Goal: Transaction & Acquisition: Book appointment/travel/reservation

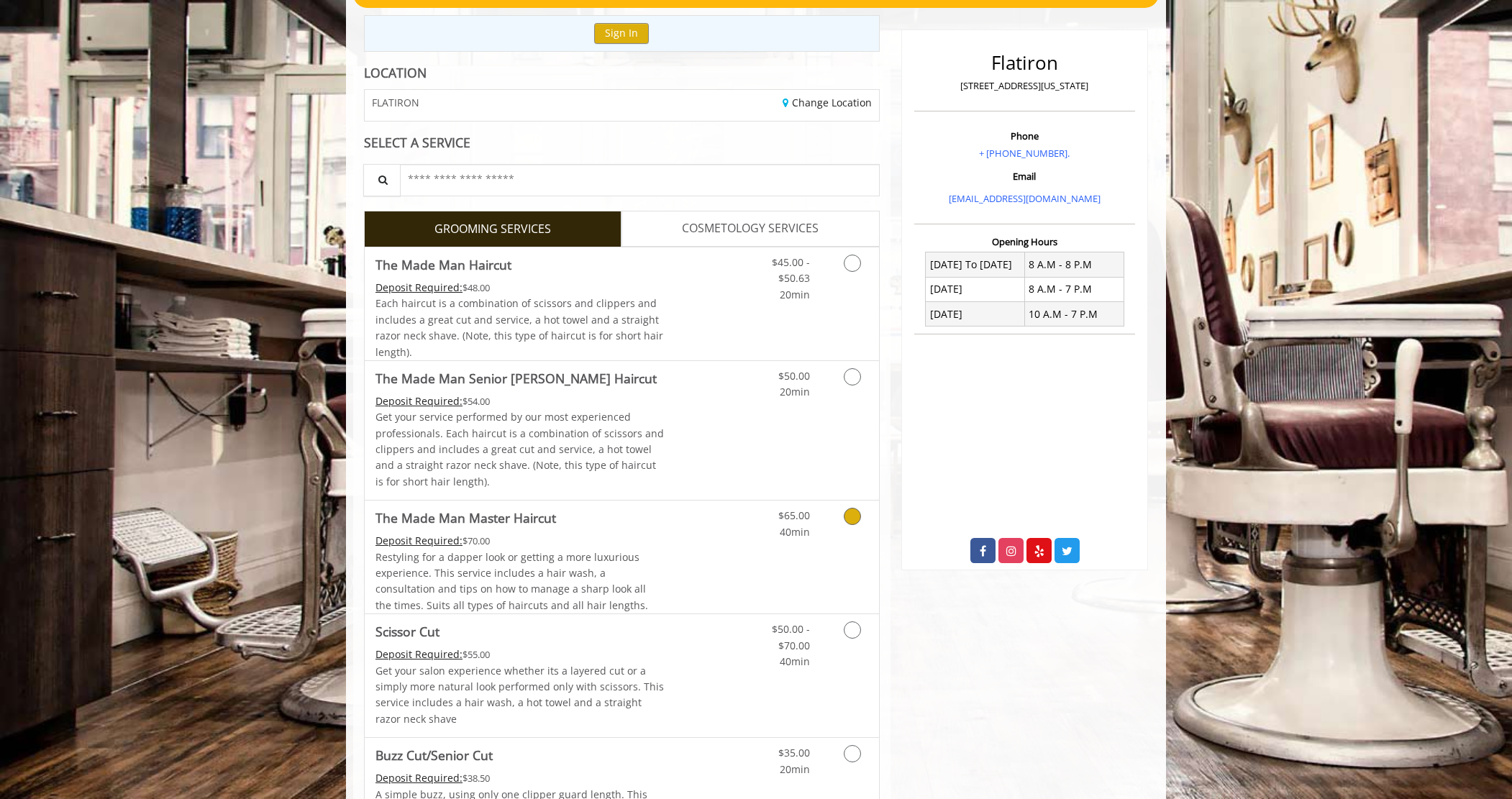
scroll to position [144, 0]
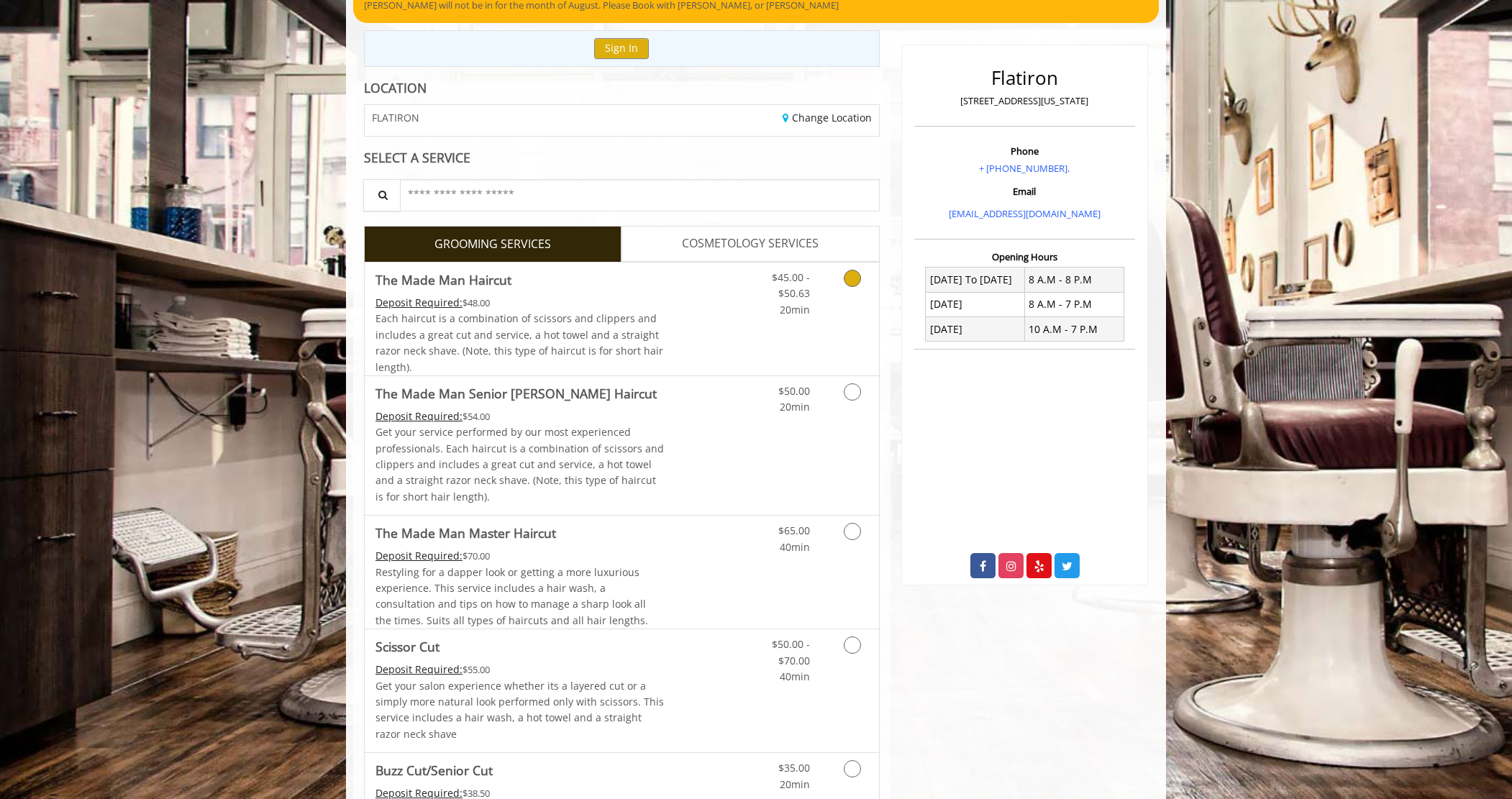
click at [739, 315] on div "$45.00 - $50.63 20min" at bounding box center [779, 289] width 81 height 56
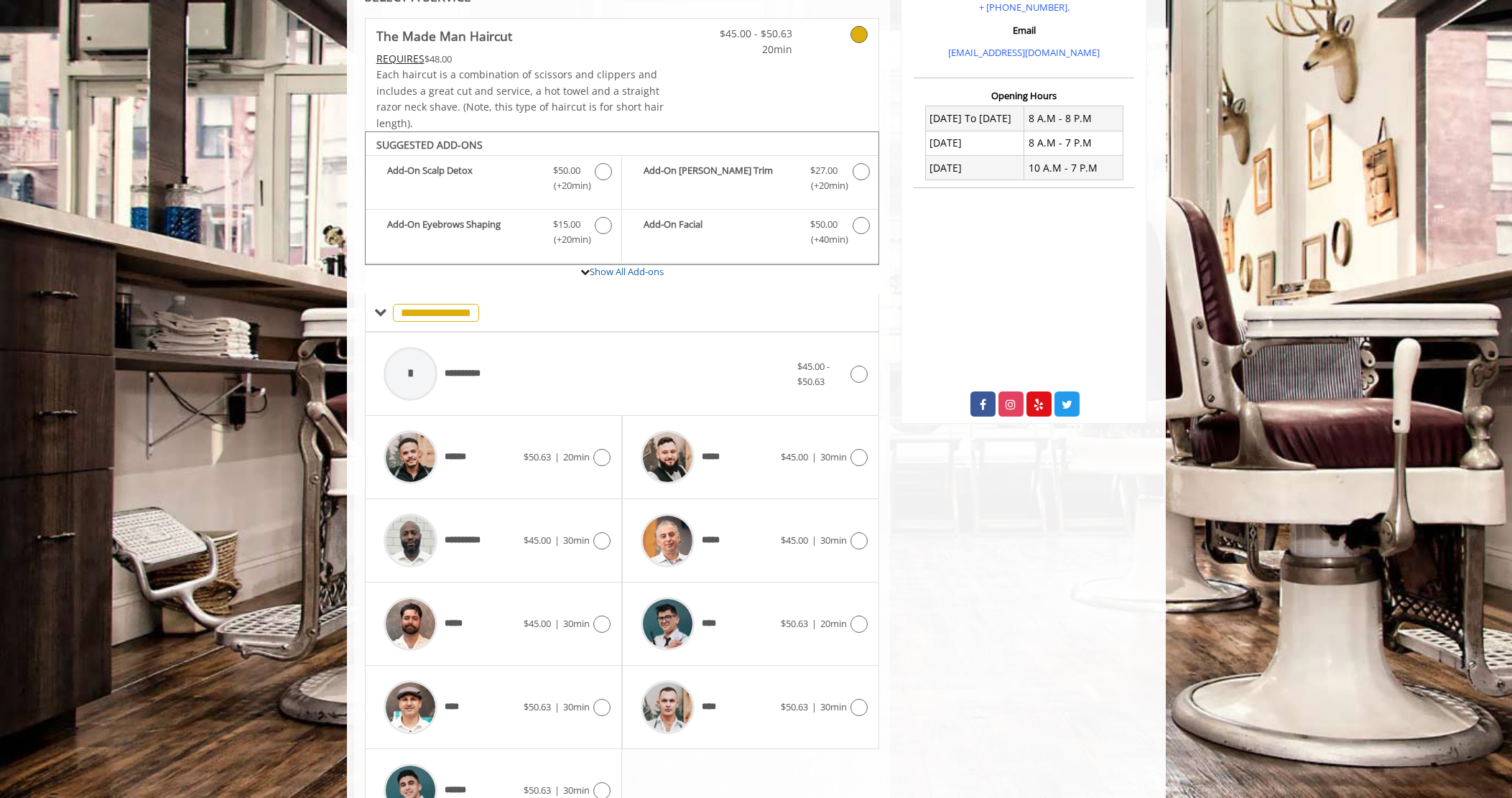
scroll to position [390, 0]
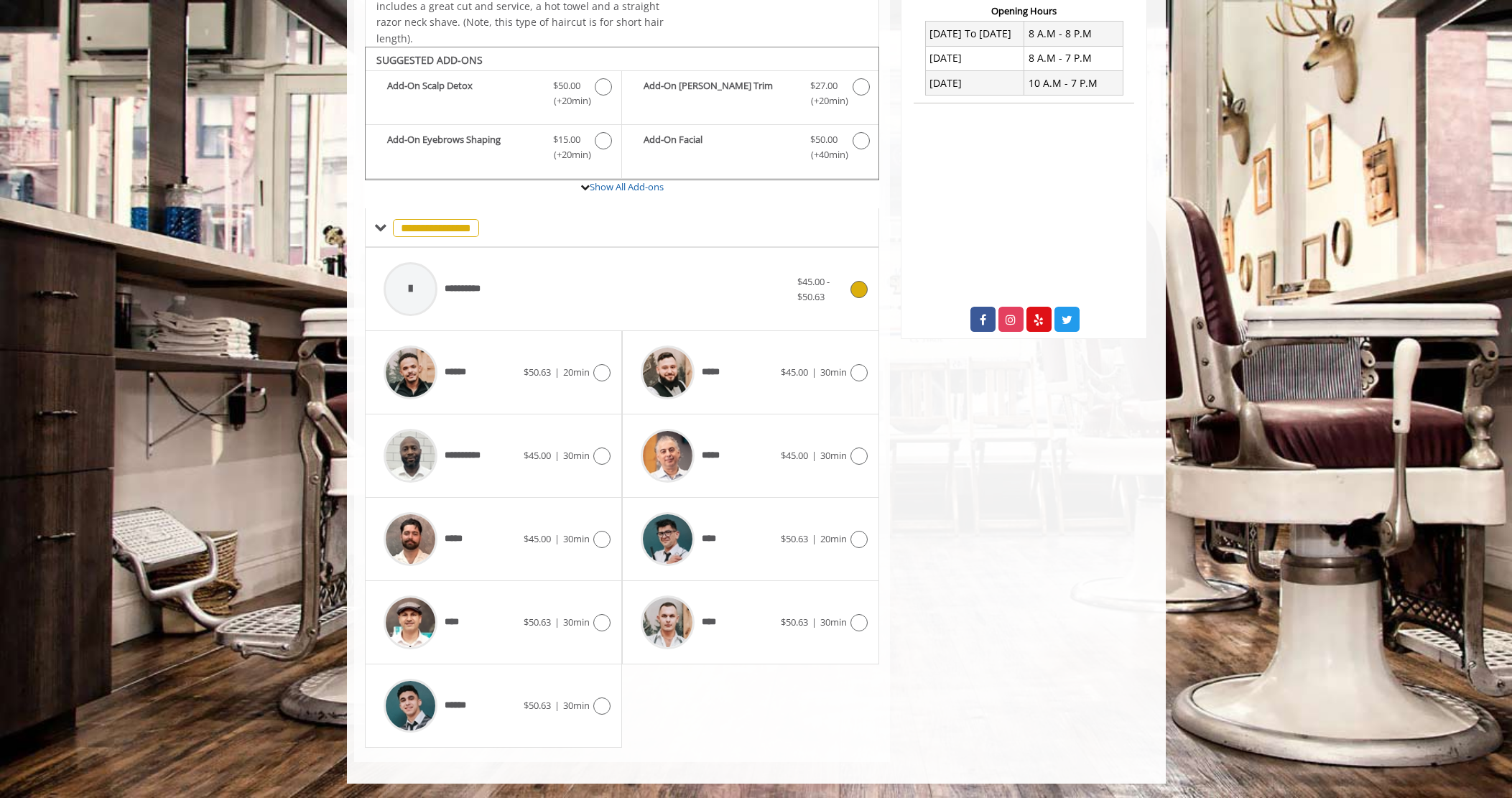
click at [842, 293] on span "$45.00 - $50.63" at bounding box center [821, 289] width 50 height 30
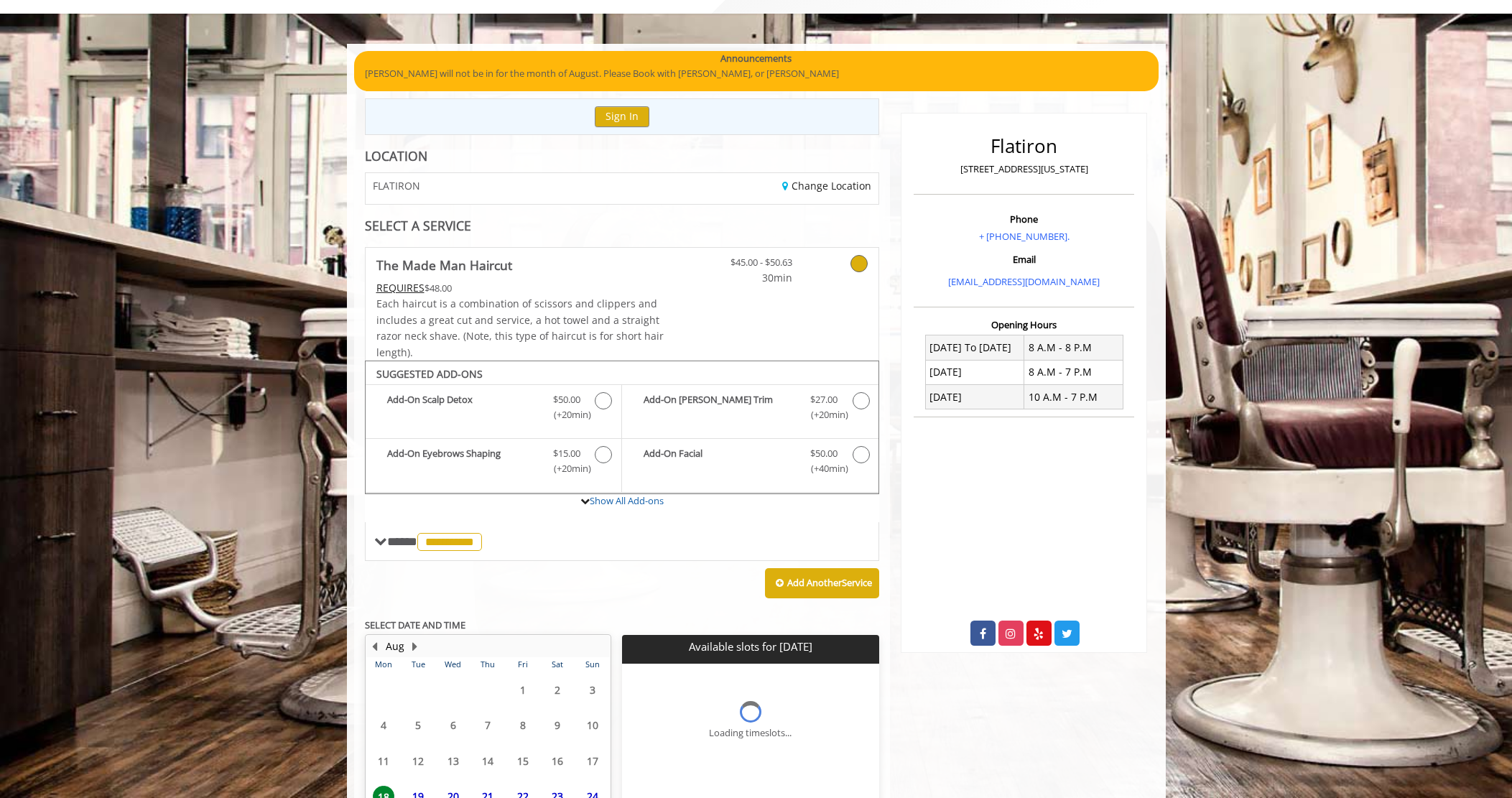
scroll to position [208, 0]
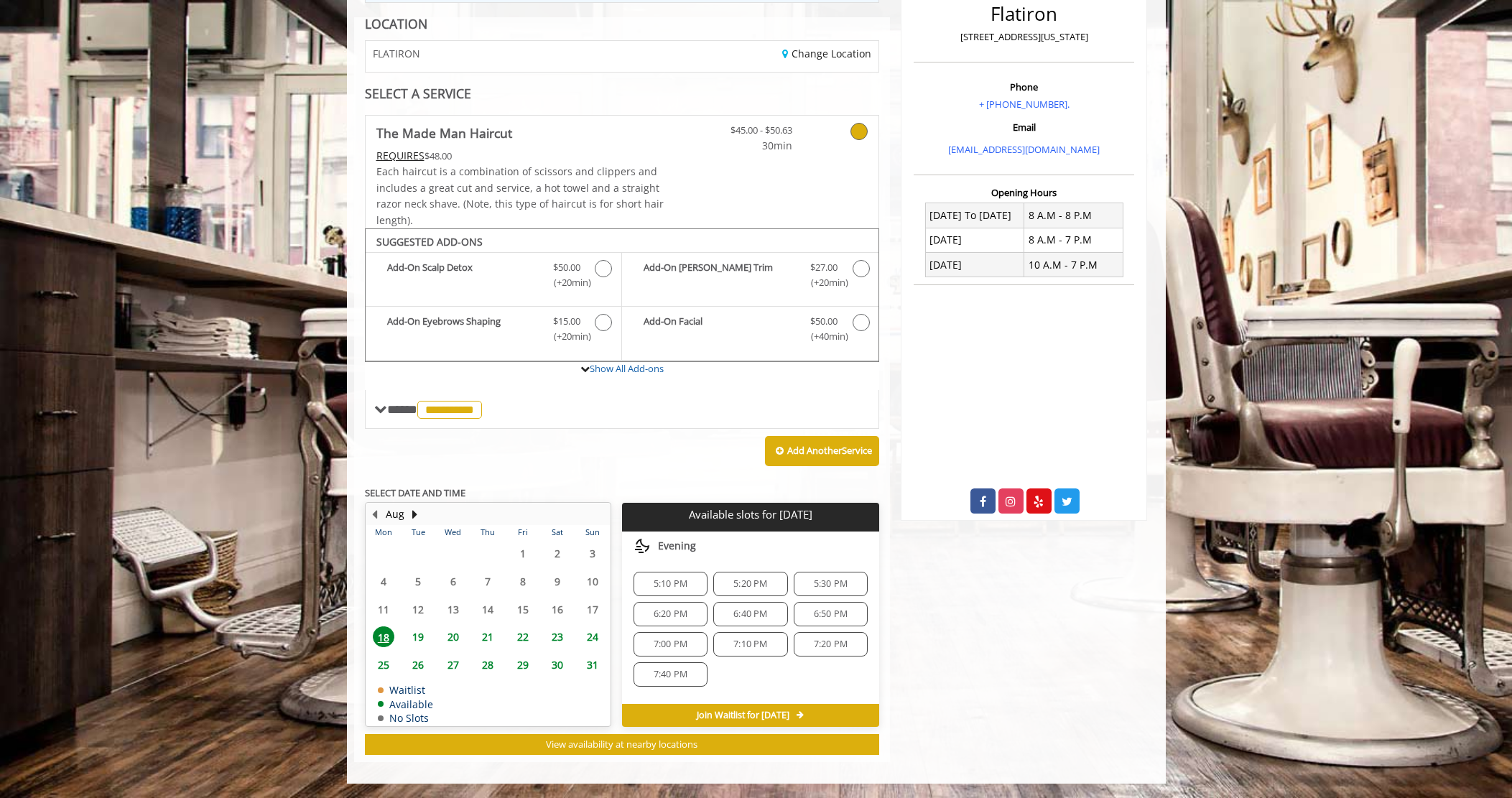
click at [762, 579] on span "5:20 PM" at bounding box center [750, 584] width 34 height 12
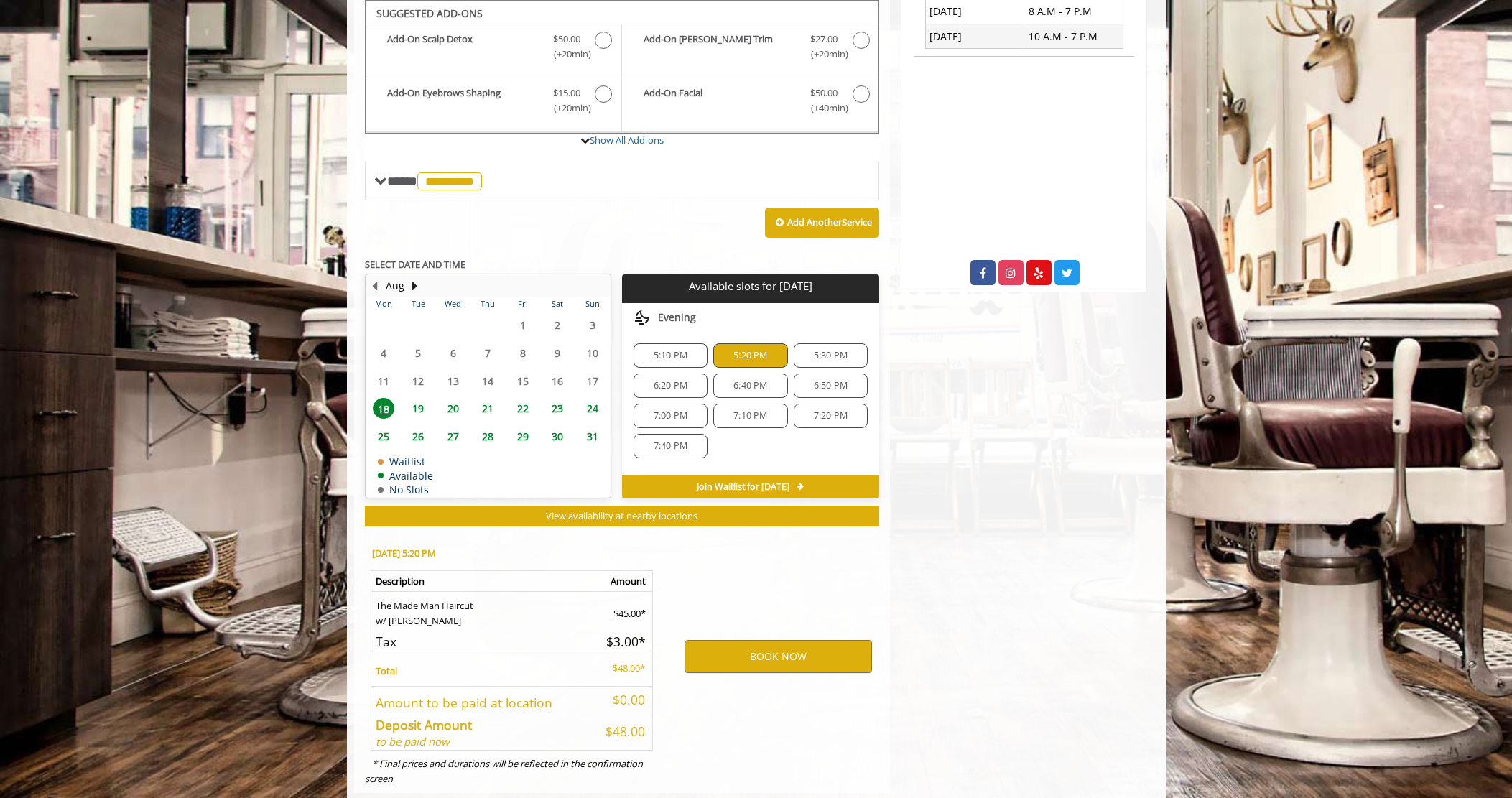
scroll to position [467, 0]
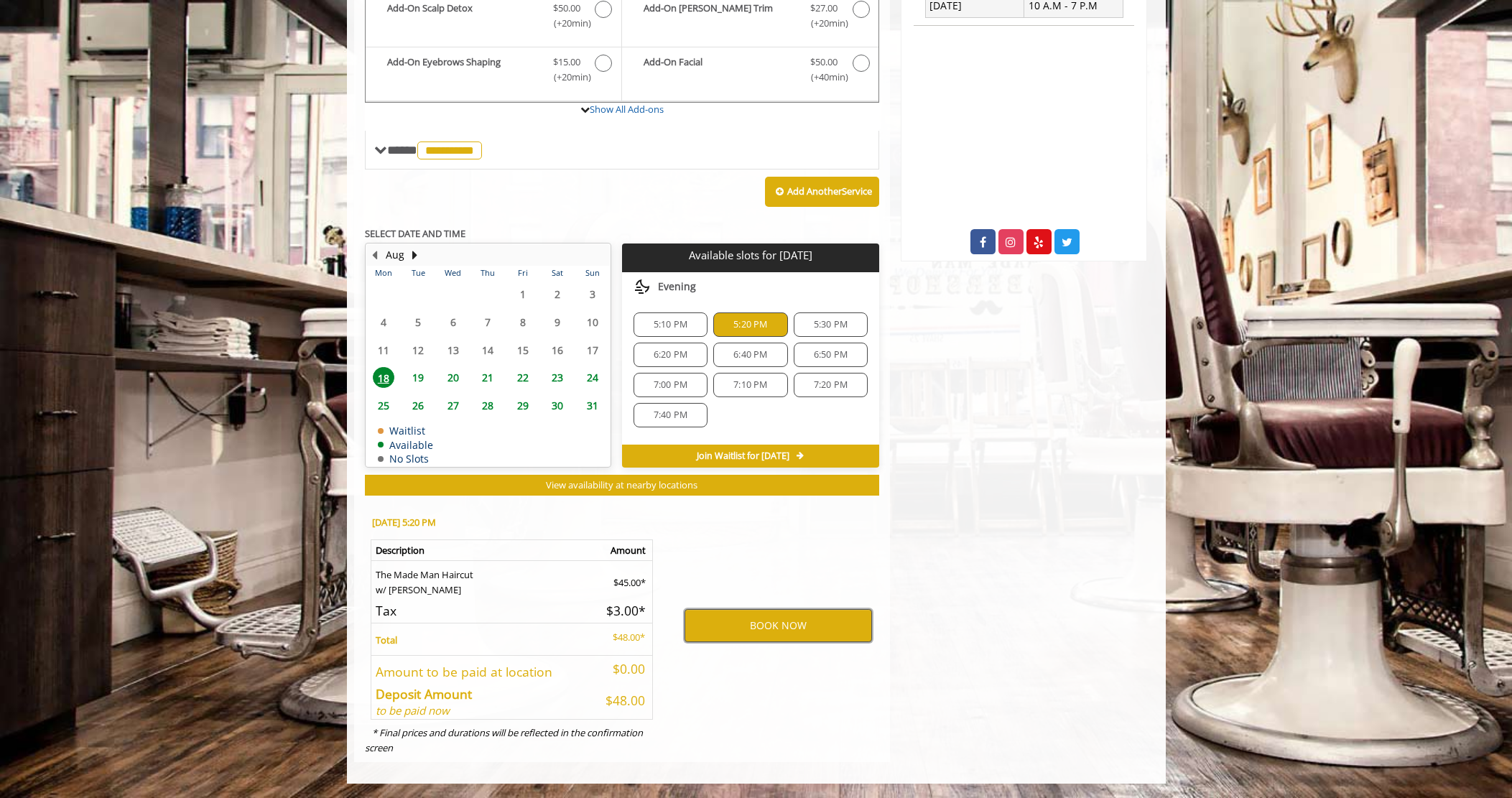
click at [773, 618] on button "BOOK NOW" at bounding box center [778, 626] width 188 height 33
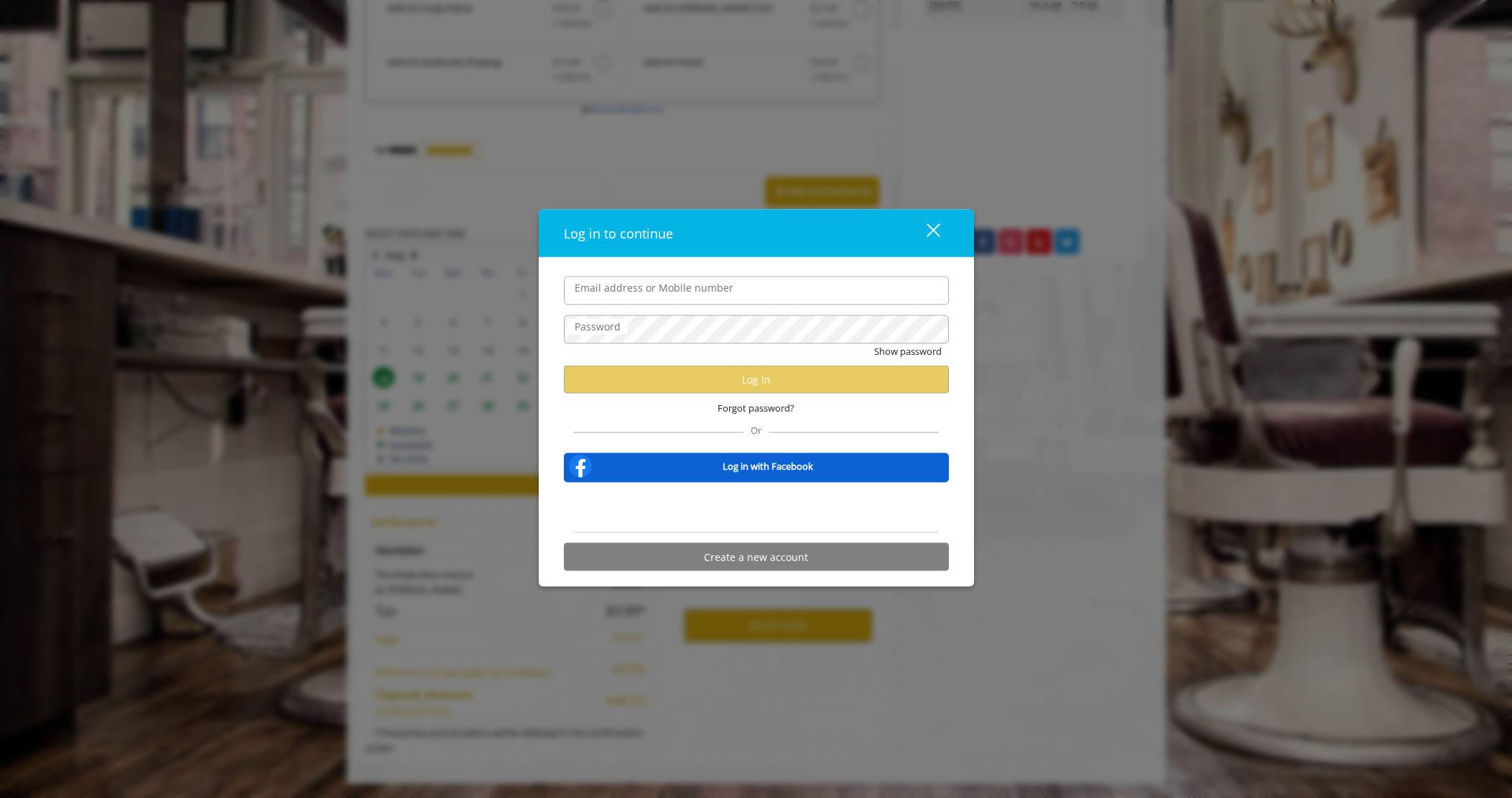
type input "**********"
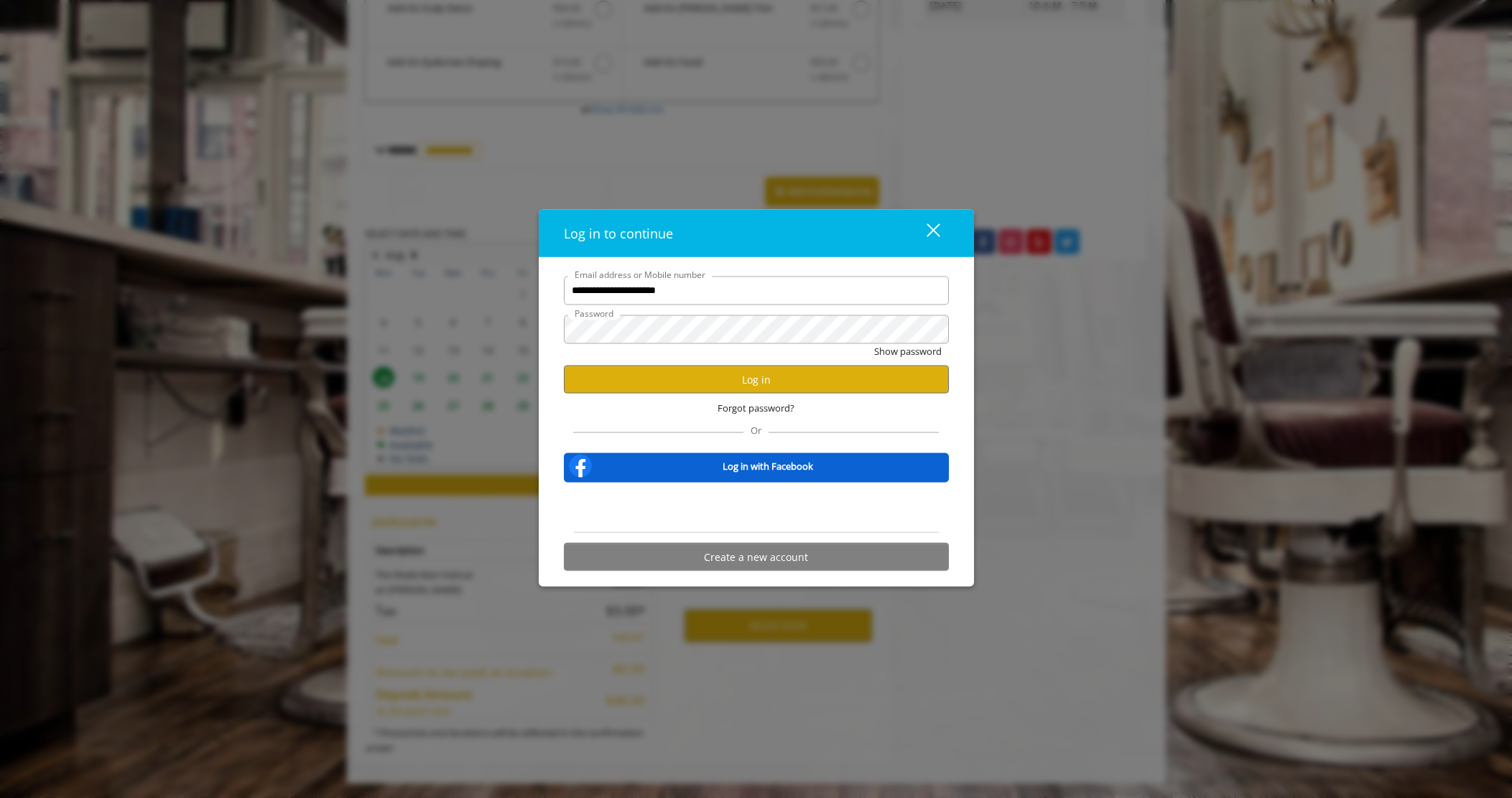
scroll to position [0, 0]
click at [751, 379] on button "Log in" at bounding box center [756, 379] width 385 height 28
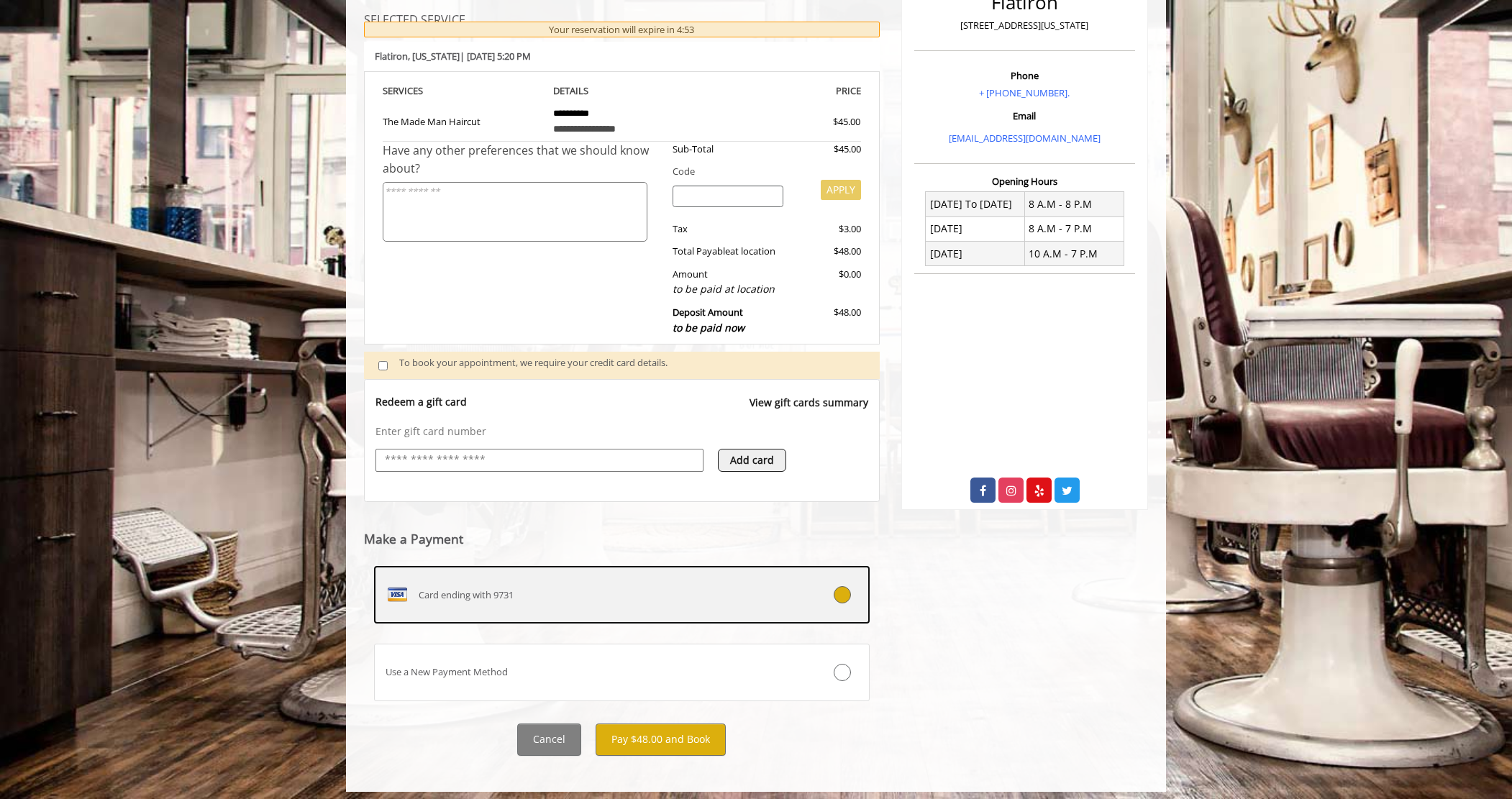
scroll to position [222, 0]
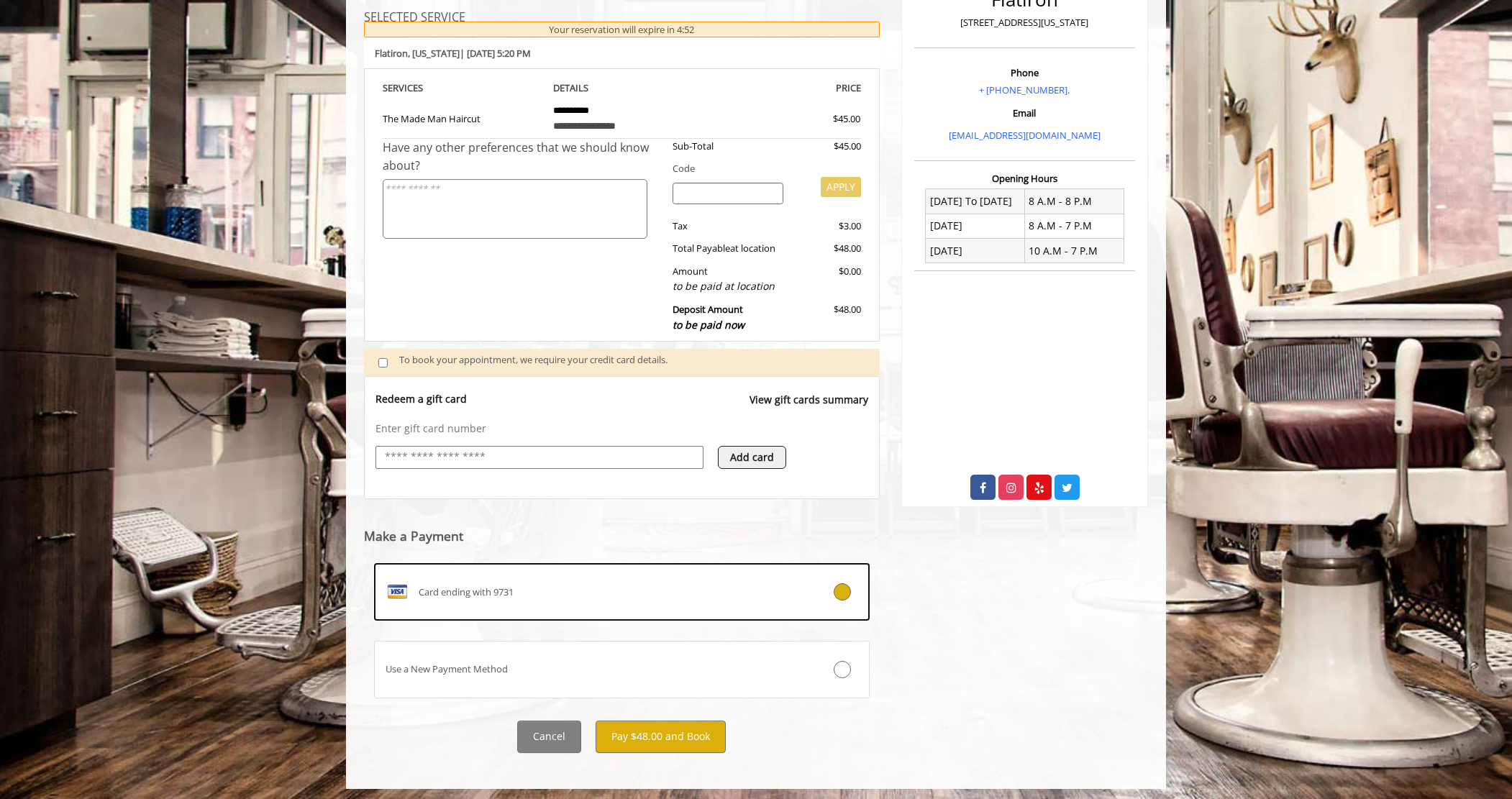
click at [436, 463] on input "text" at bounding box center [539, 458] width 312 height 18
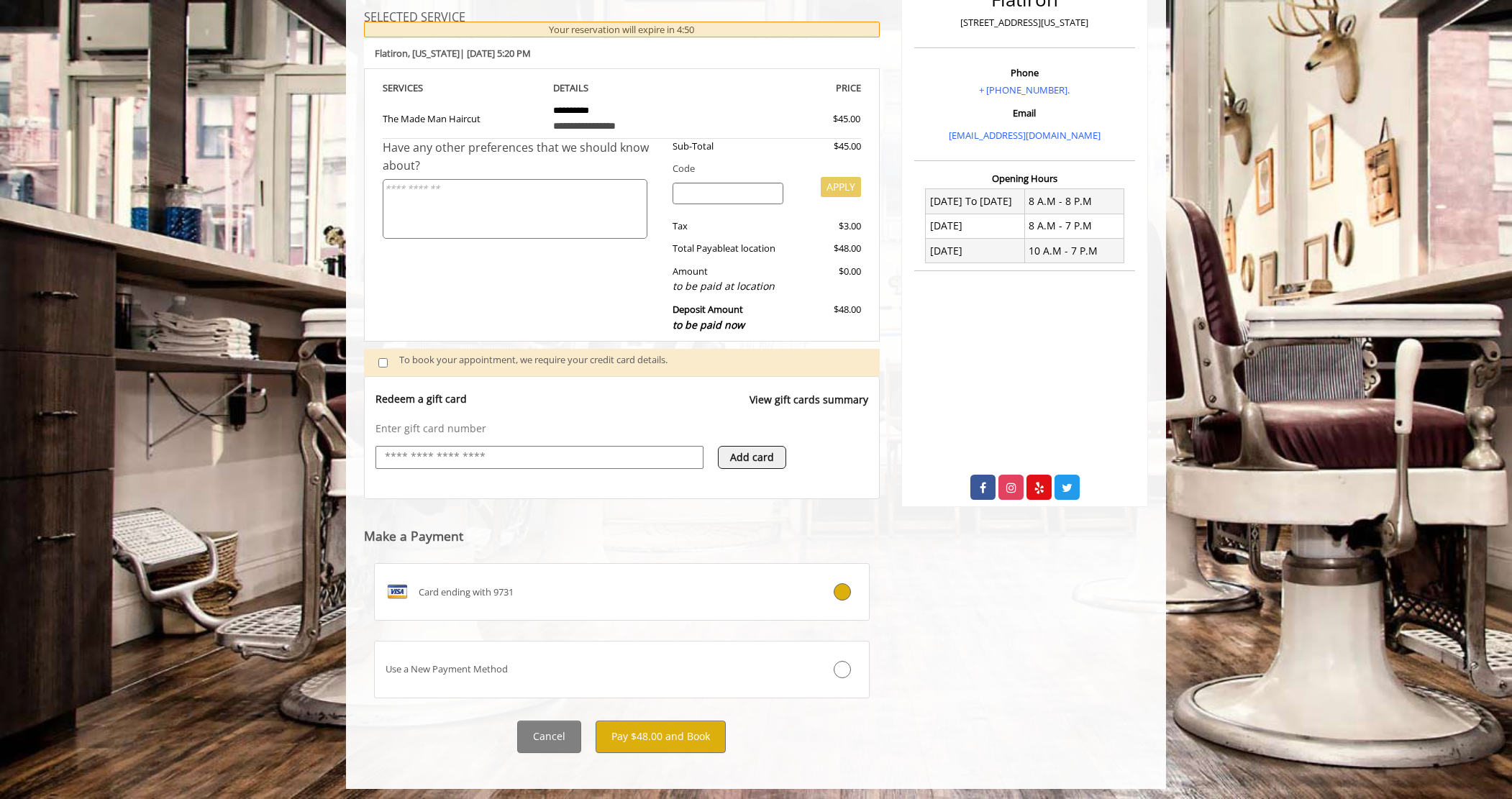
type input "**********"
click at [692, 455] on icon at bounding box center [691, 458] width 8 height 10
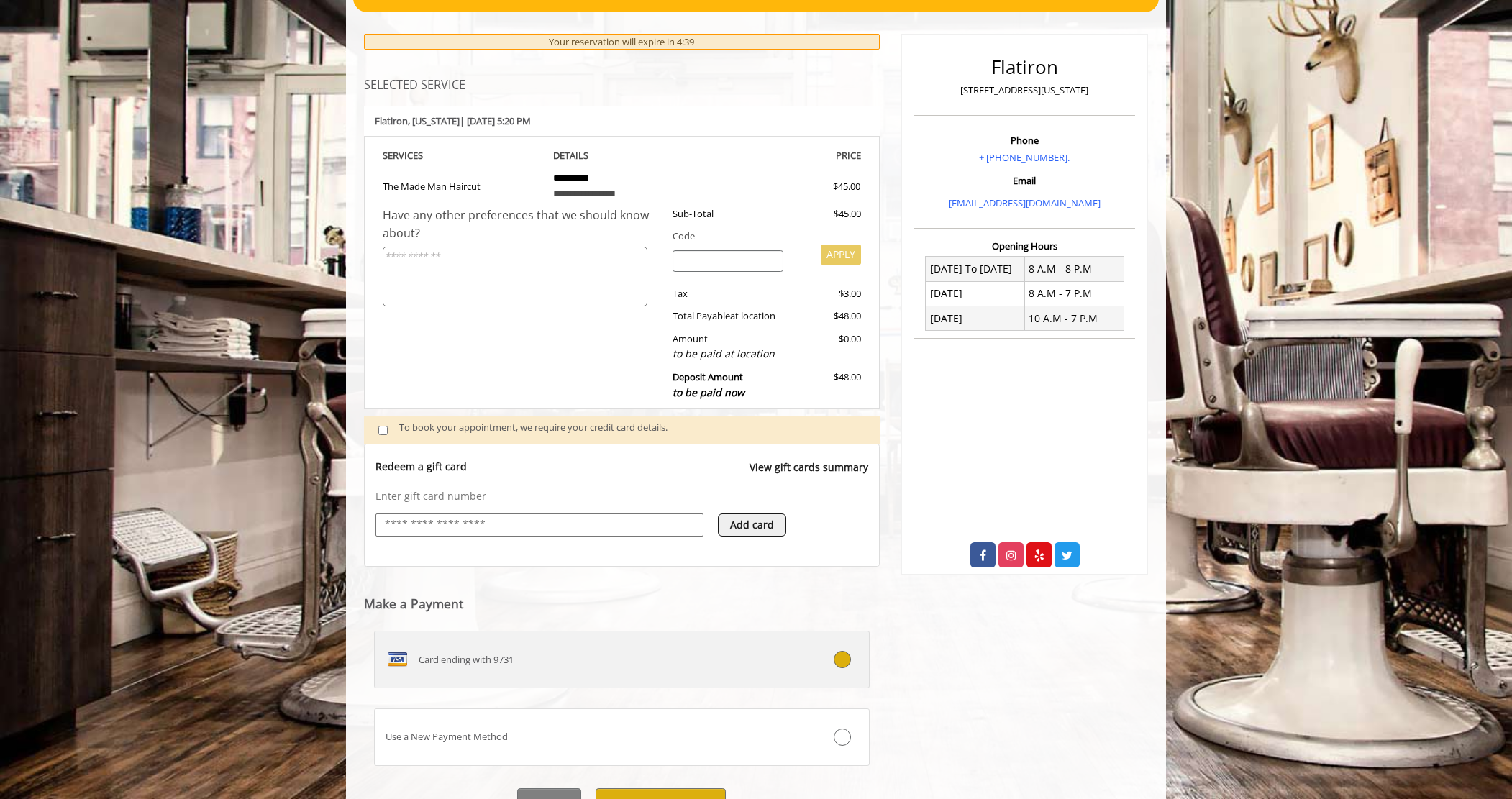
scroll to position [227, 0]
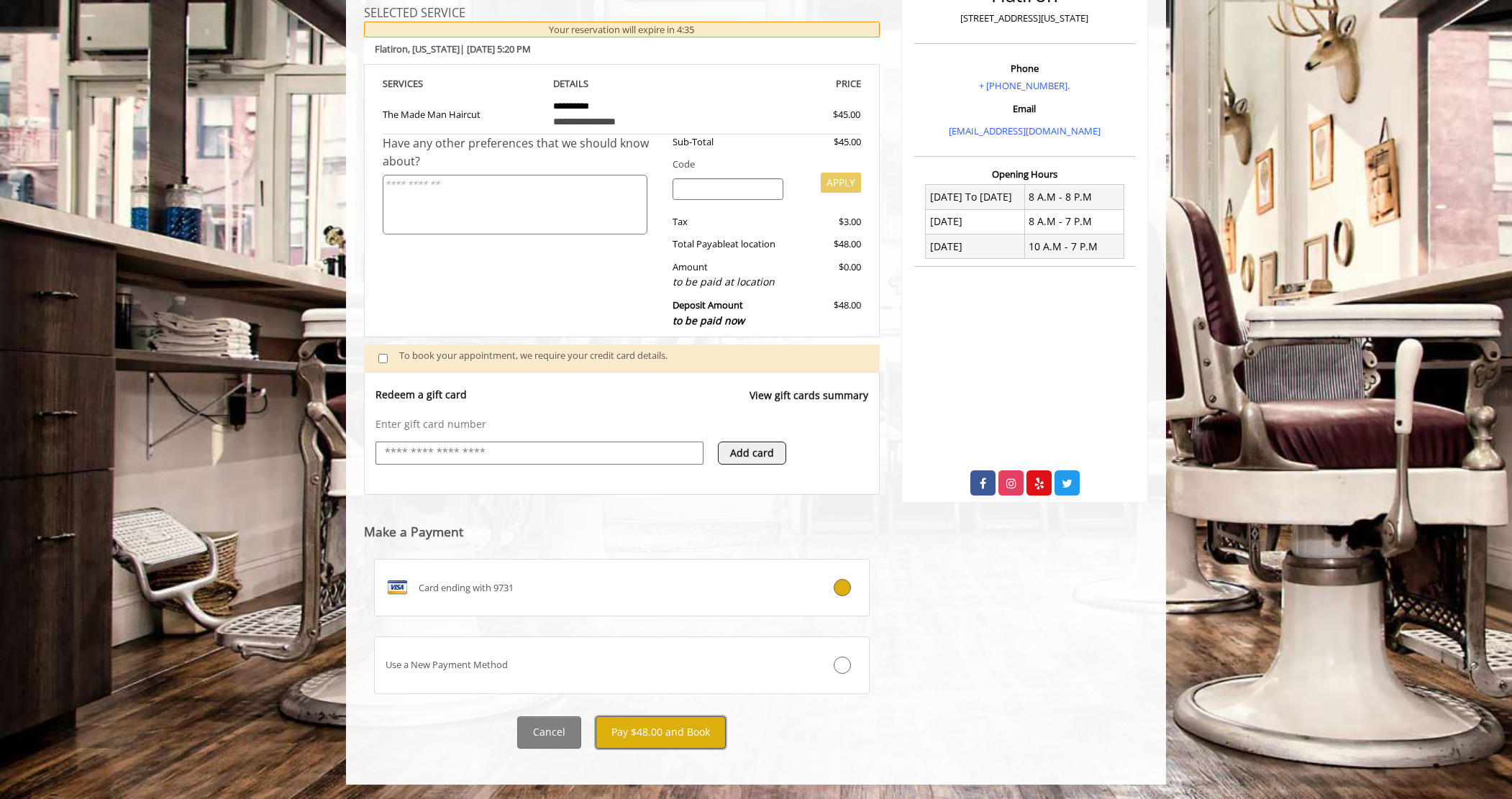
click at [689, 732] on button "Pay $48.00 and Book" at bounding box center [660, 732] width 130 height 32
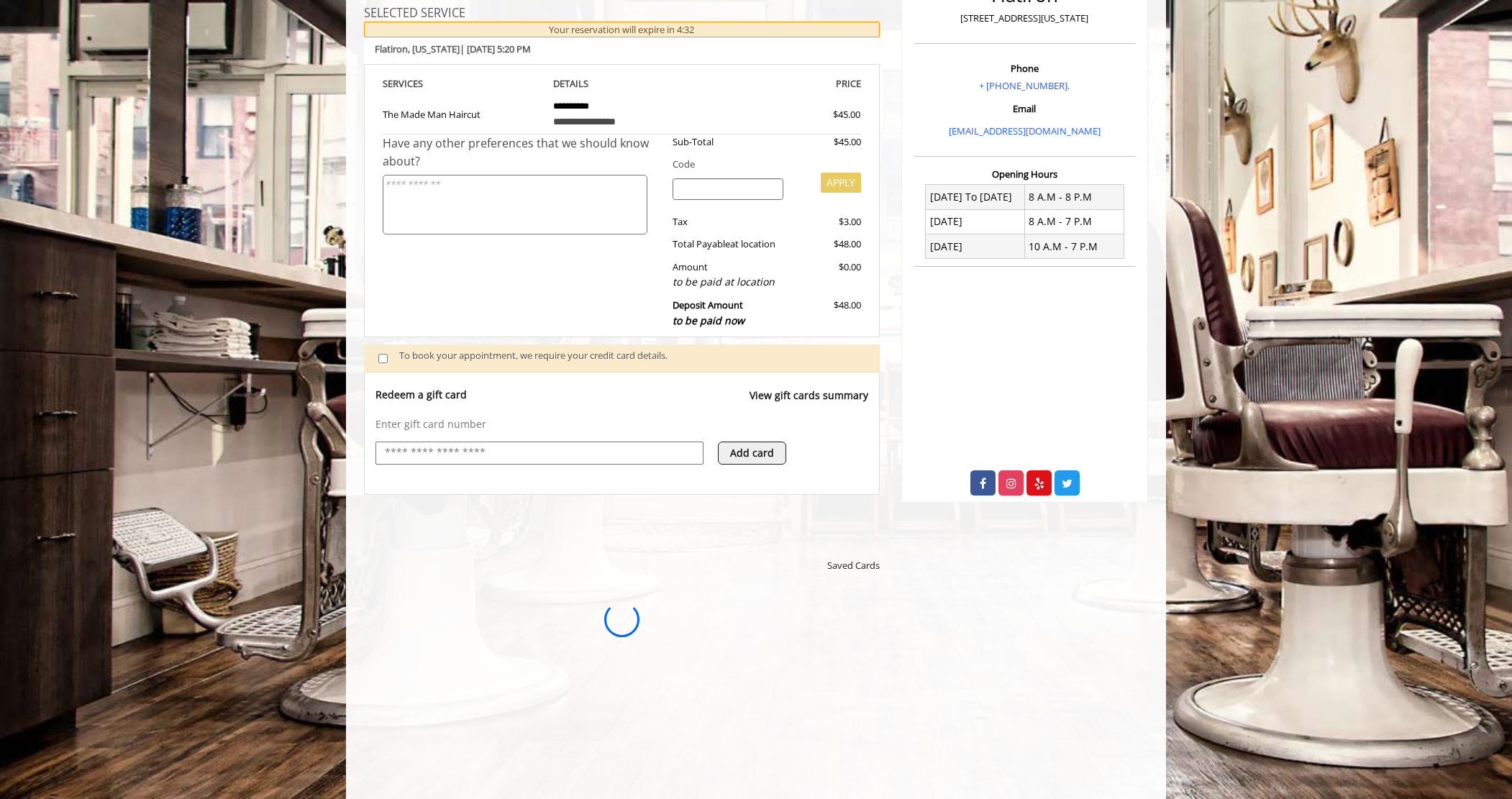
scroll to position [0, 0]
